Goal: Transaction & Acquisition: Purchase product/service

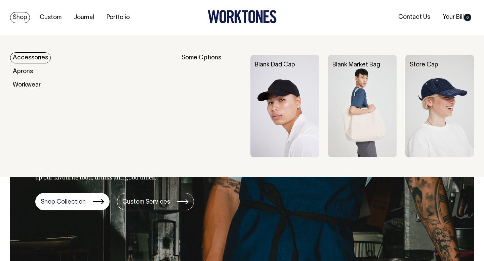
click at [33, 56] on link "Accessories" at bounding box center [30, 57] width 41 height 11
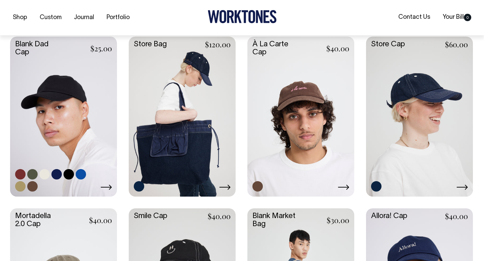
scroll to position [170, 0]
click at [32, 175] on link at bounding box center [32, 174] width 10 height 10
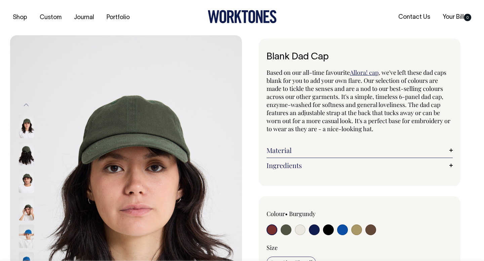
radio input "true"
select select "Olive"
